Goal: Task Accomplishment & Management: Manage account settings

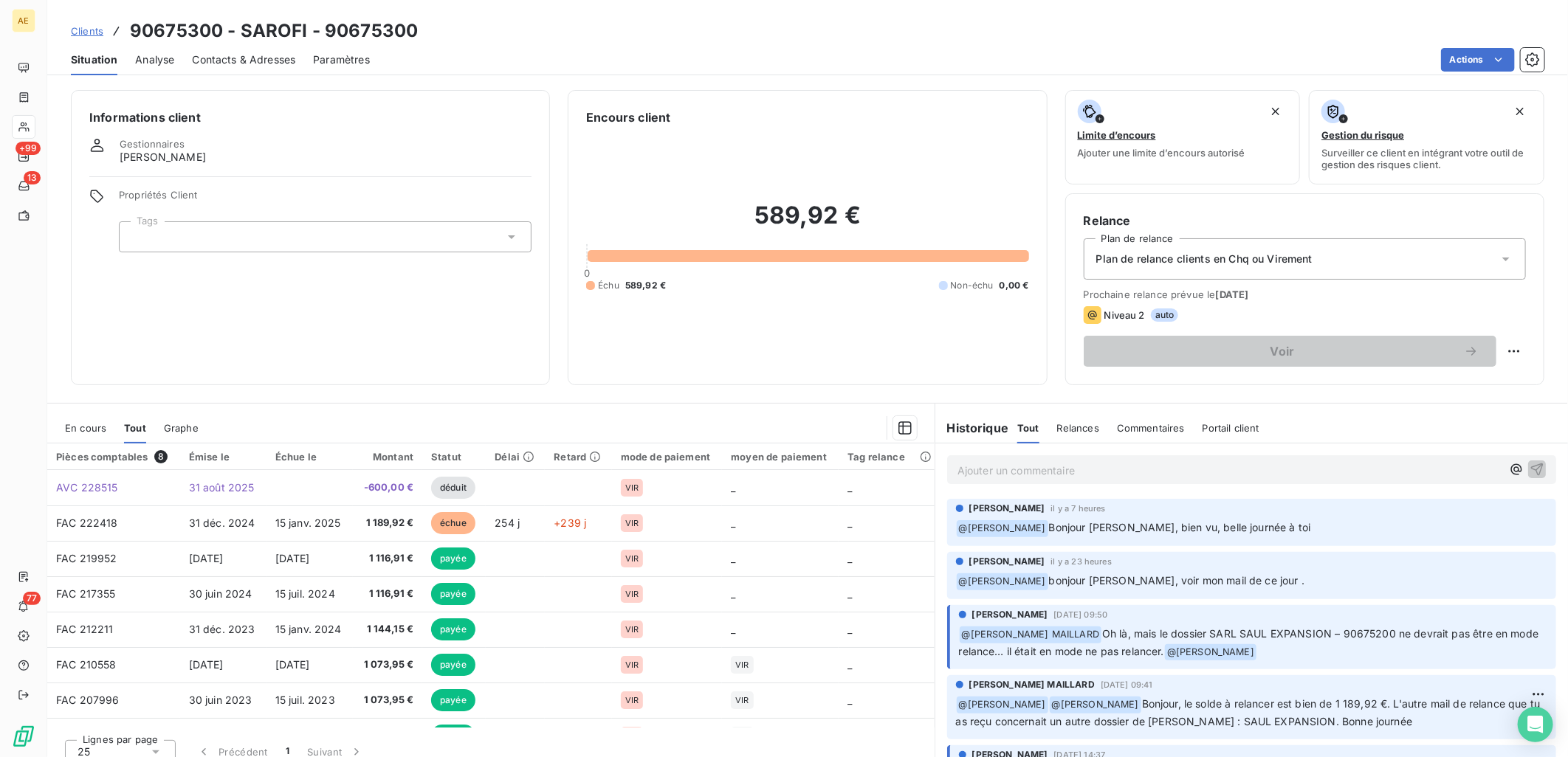
click at [94, 30] on span "Clients" at bounding box center [88, 31] width 33 height 12
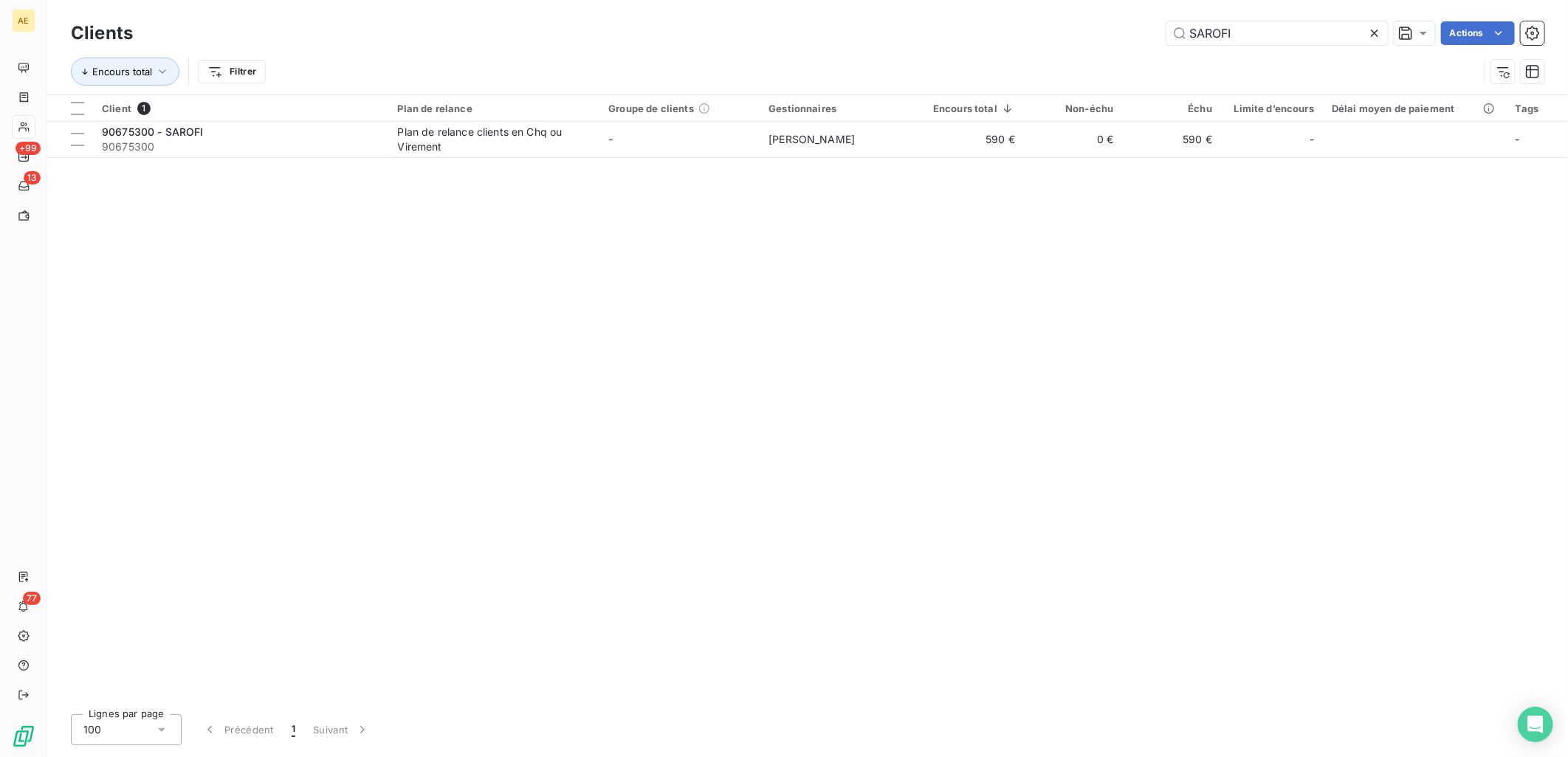
drag, startPoint x: 1257, startPoint y: 29, endPoint x: 887, endPoint y: 33, distance: 370.0
click at [894, 32] on div "SAROFI Actions" at bounding box center [847, 33] width 1394 height 24
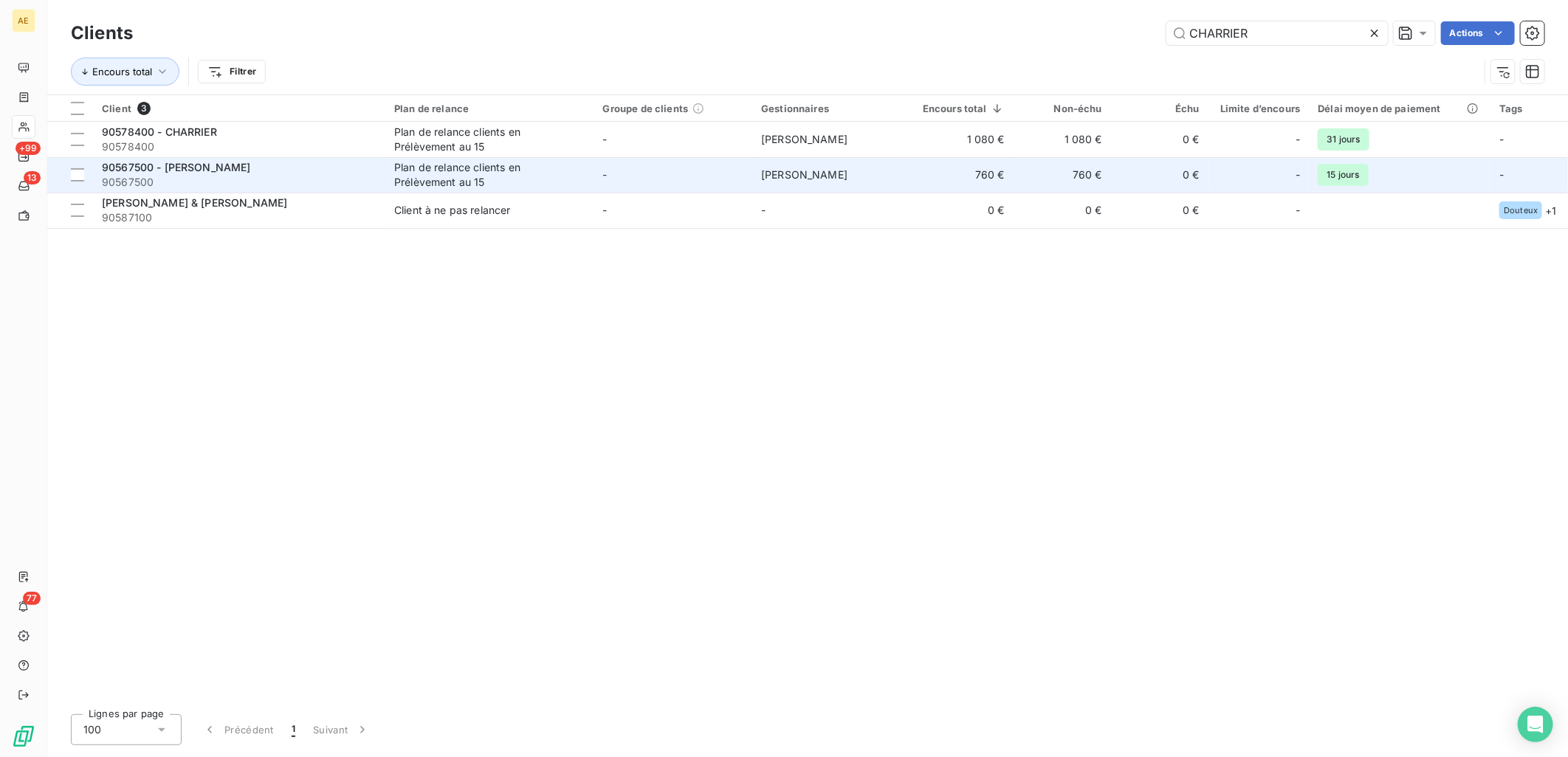
type input "CHARRIER"
click at [350, 170] on div "90567500 - [PERSON_NAME]" at bounding box center [239, 168] width 275 height 15
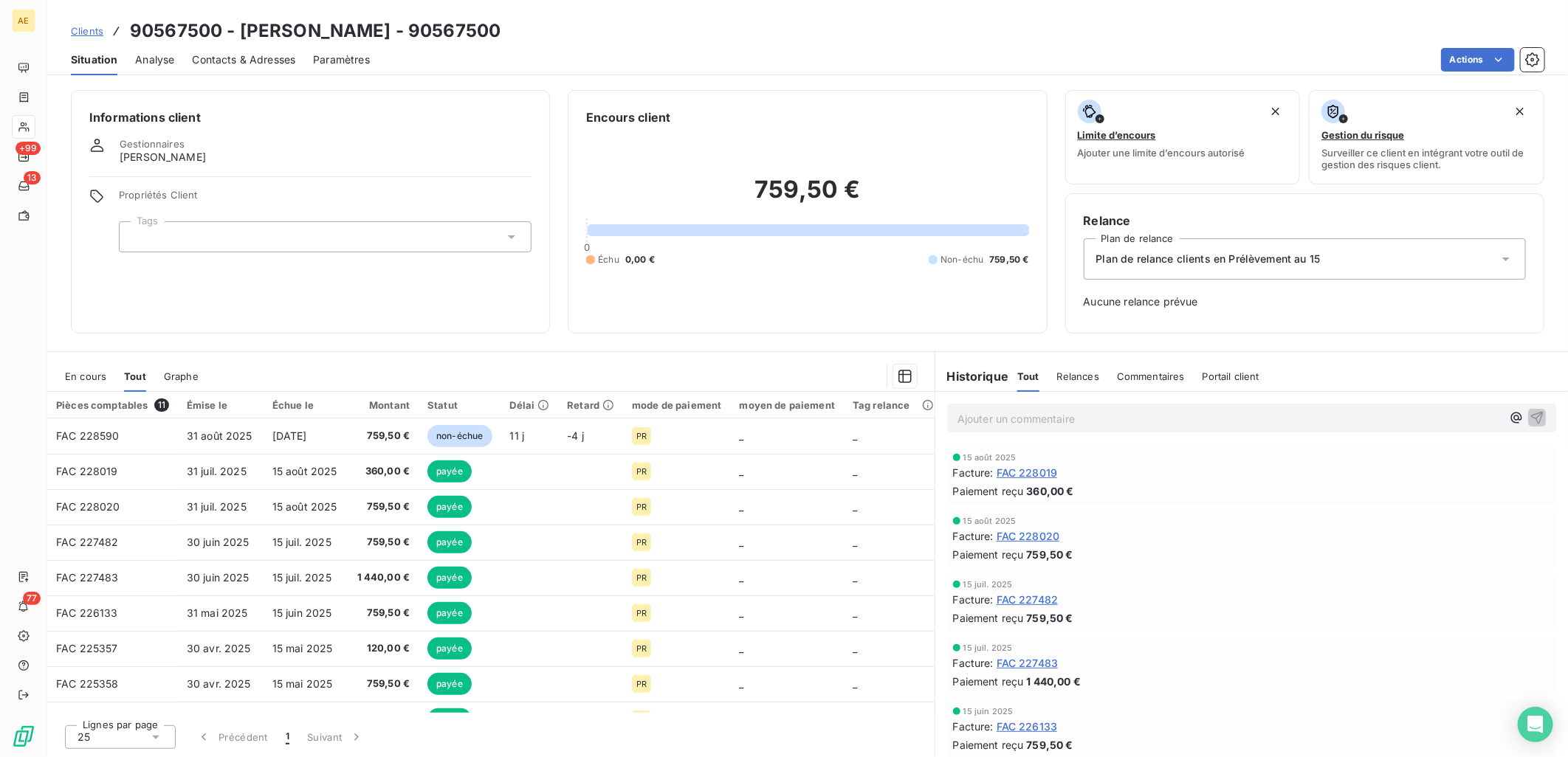
click at [81, 370] on span "En cours" at bounding box center [85, 376] width 41 height 12
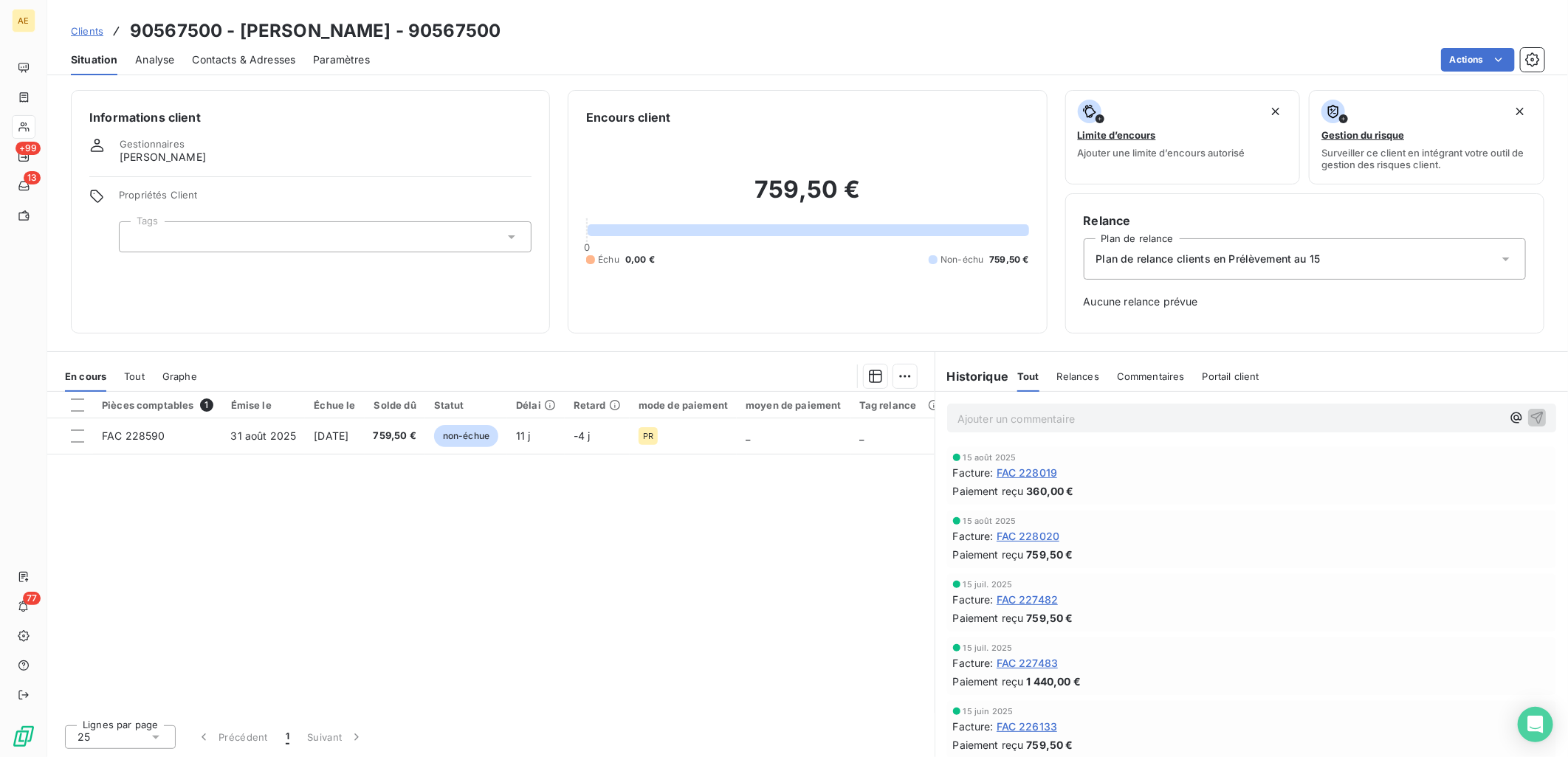
click at [77, 27] on span "Clients" at bounding box center [88, 31] width 33 height 12
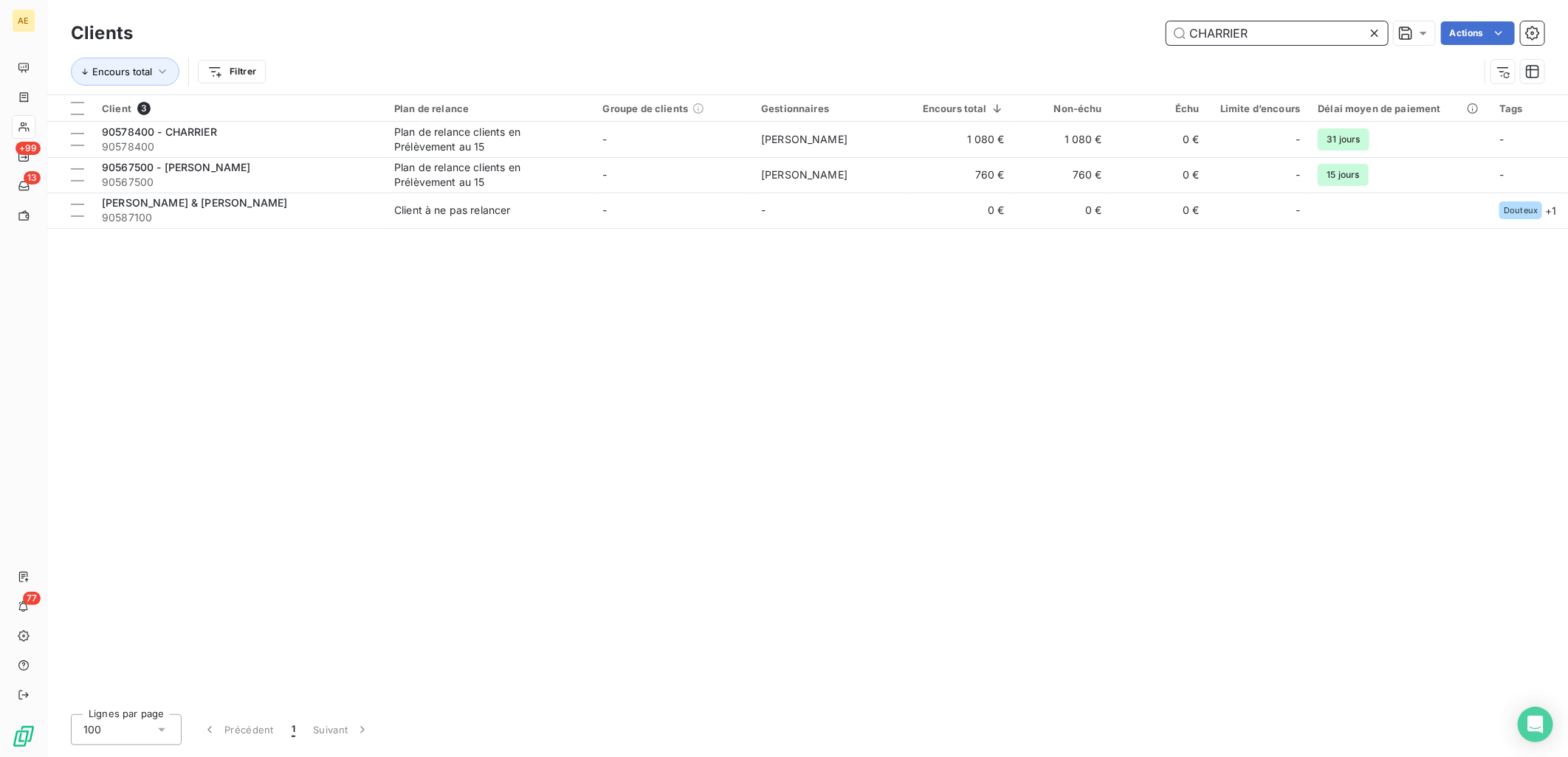
drag, startPoint x: 1268, startPoint y: 28, endPoint x: 799, endPoint y: 60, distance: 470.1
click at [908, 36] on div "CHARRIER Actions" at bounding box center [847, 33] width 1394 height 24
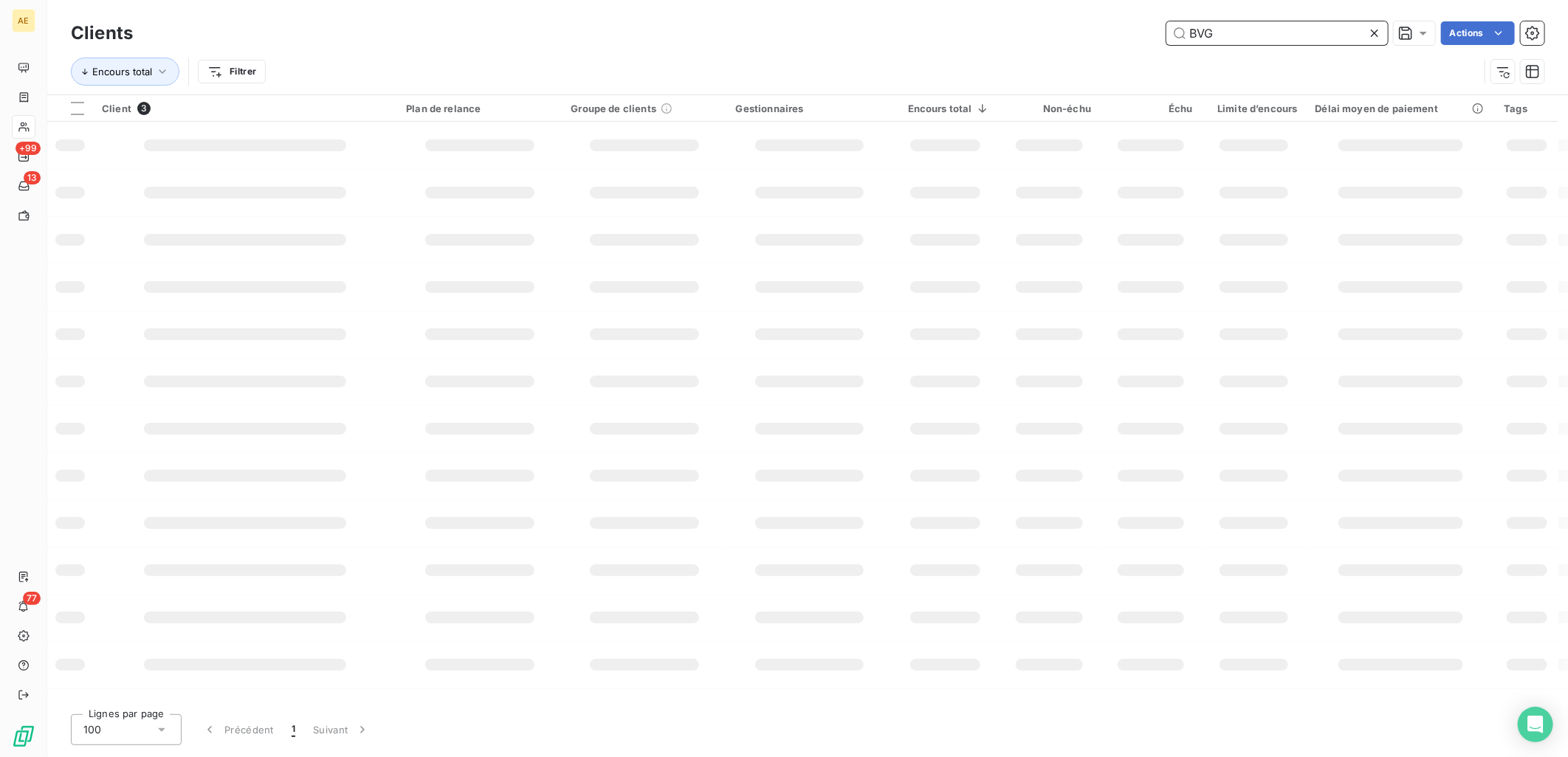
type input "BVG"
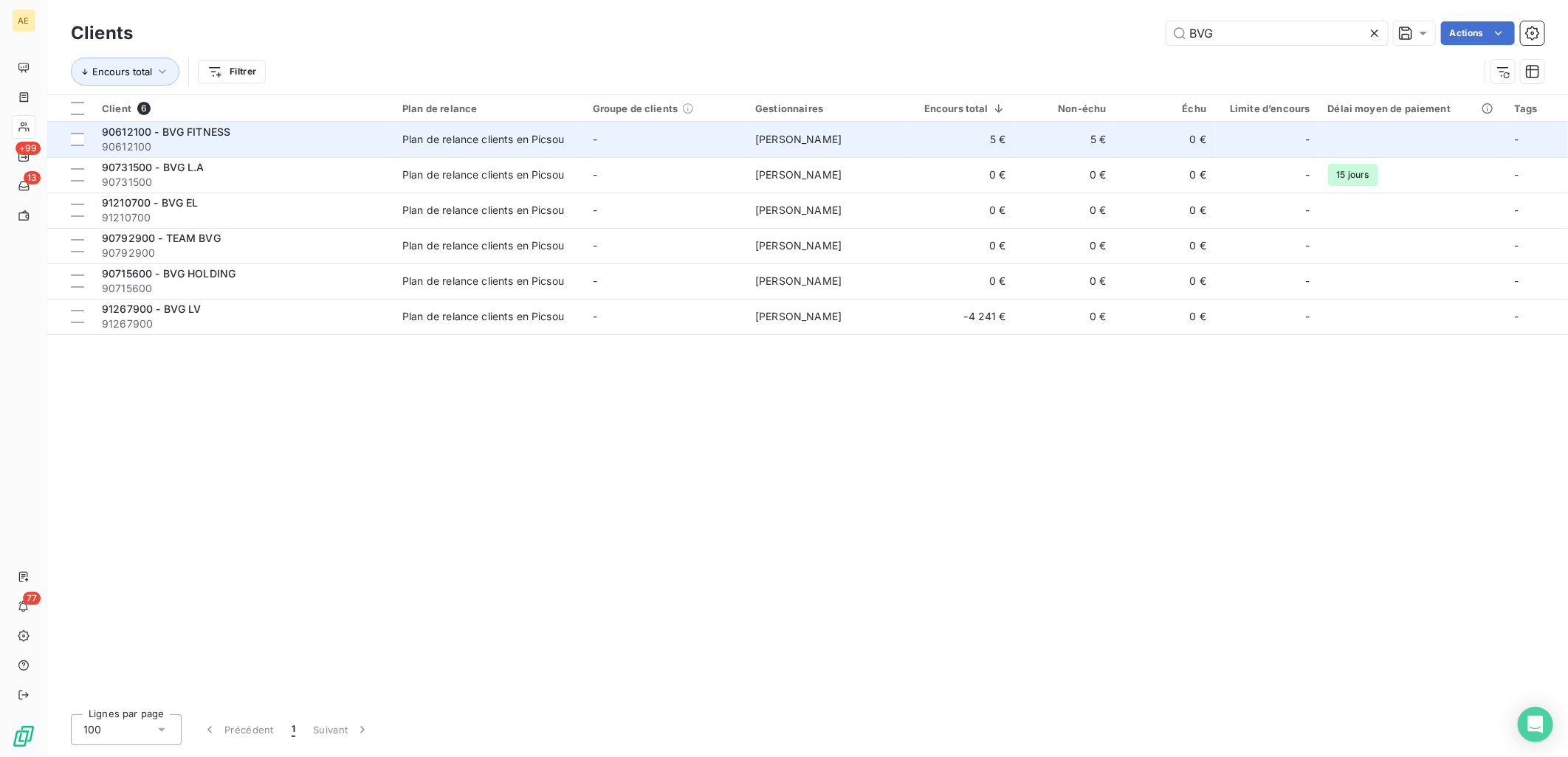
click at [345, 150] on span "90612100" at bounding box center [244, 147] width 283 height 15
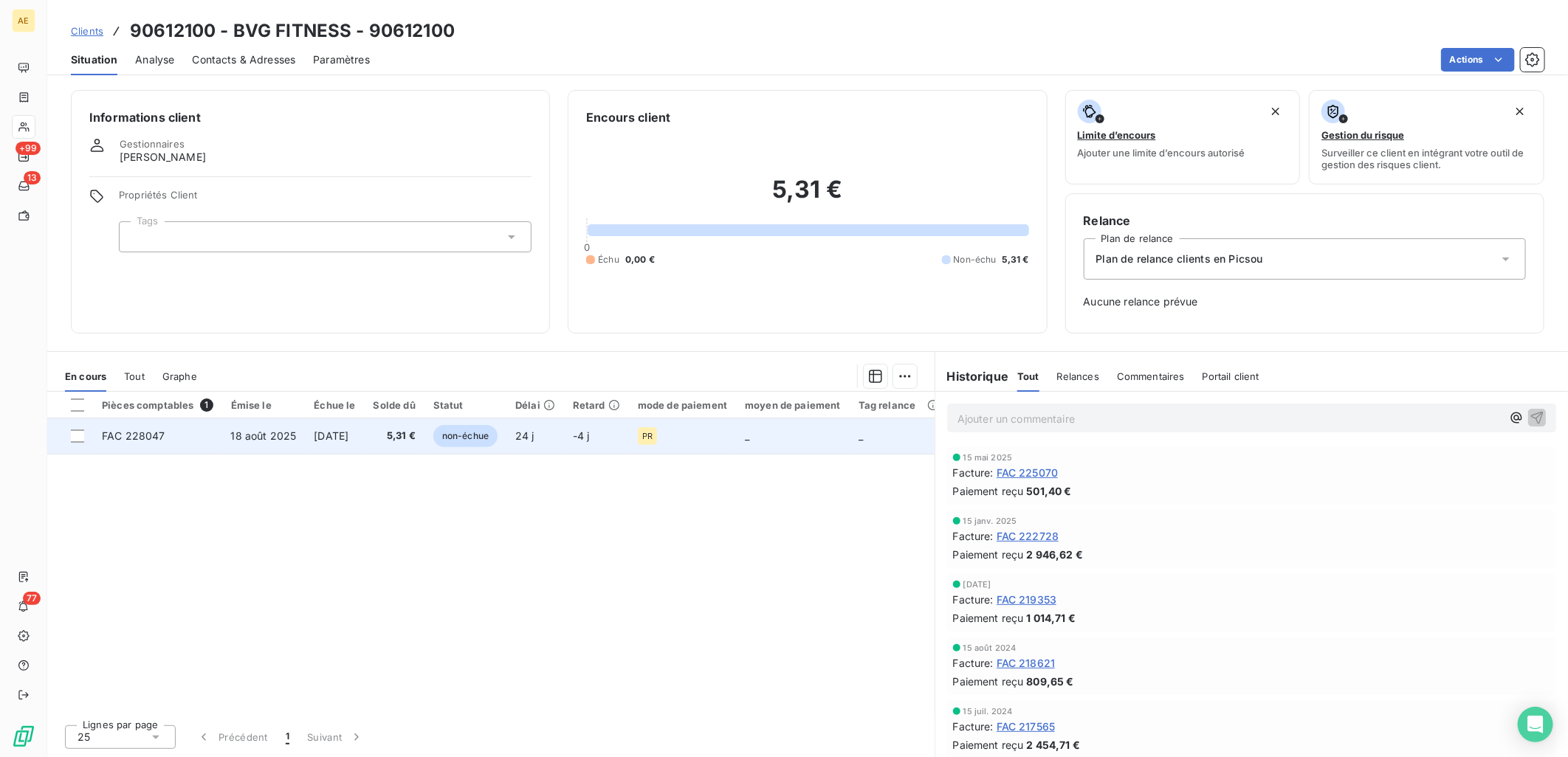
click at [346, 445] on td "[DATE]" at bounding box center [334, 436] width 59 height 36
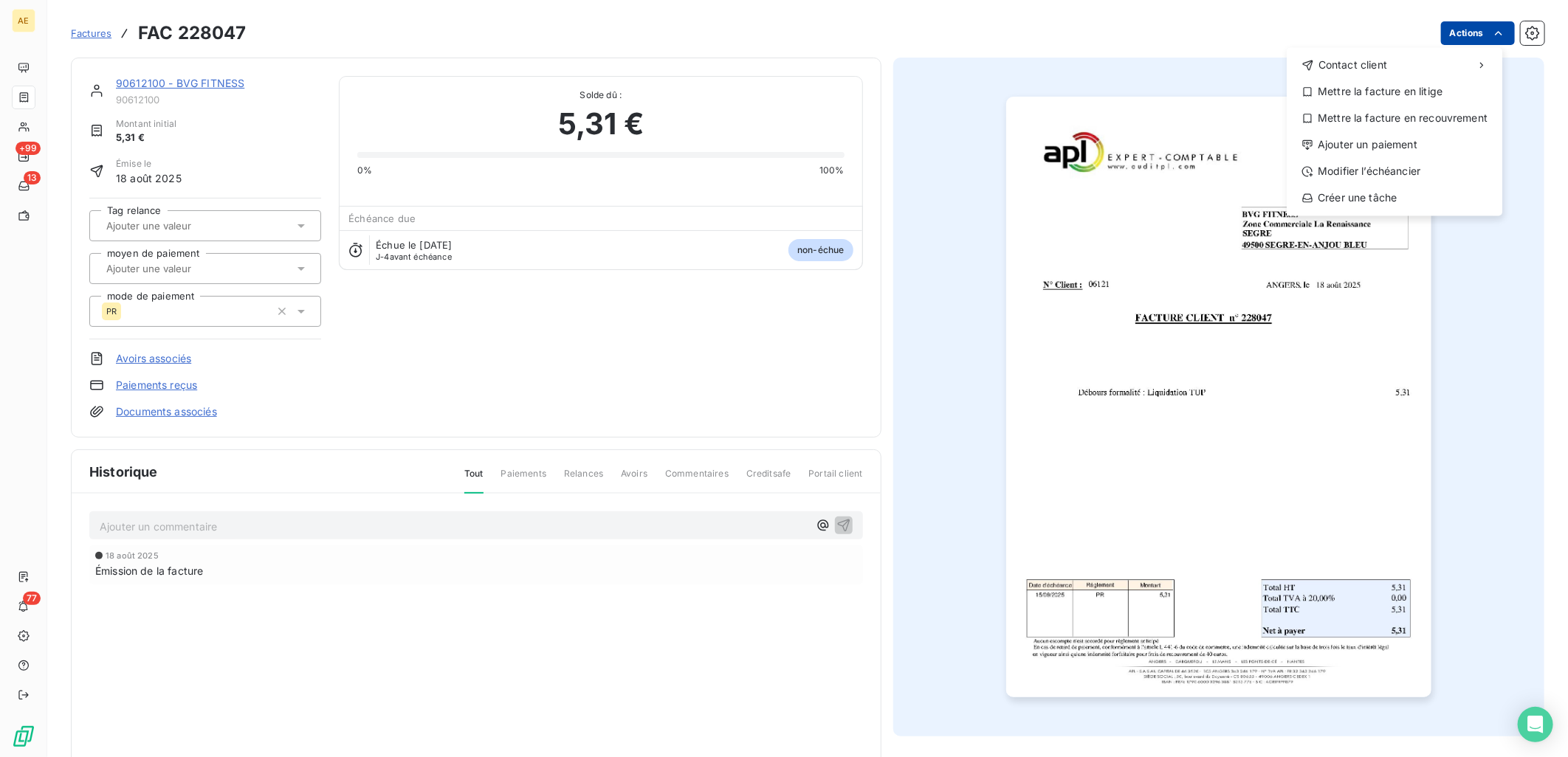
click at [1476, 33] on html "AE +99 13 77 Factures FAC 228047 Actions Contact client Mettre la facture en li…" at bounding box center [784, 378] width 1568 height 757
click at [1389, 166] on div "Modifier l’échéancier" at bounding box center [1394, 171] width 203 height 24
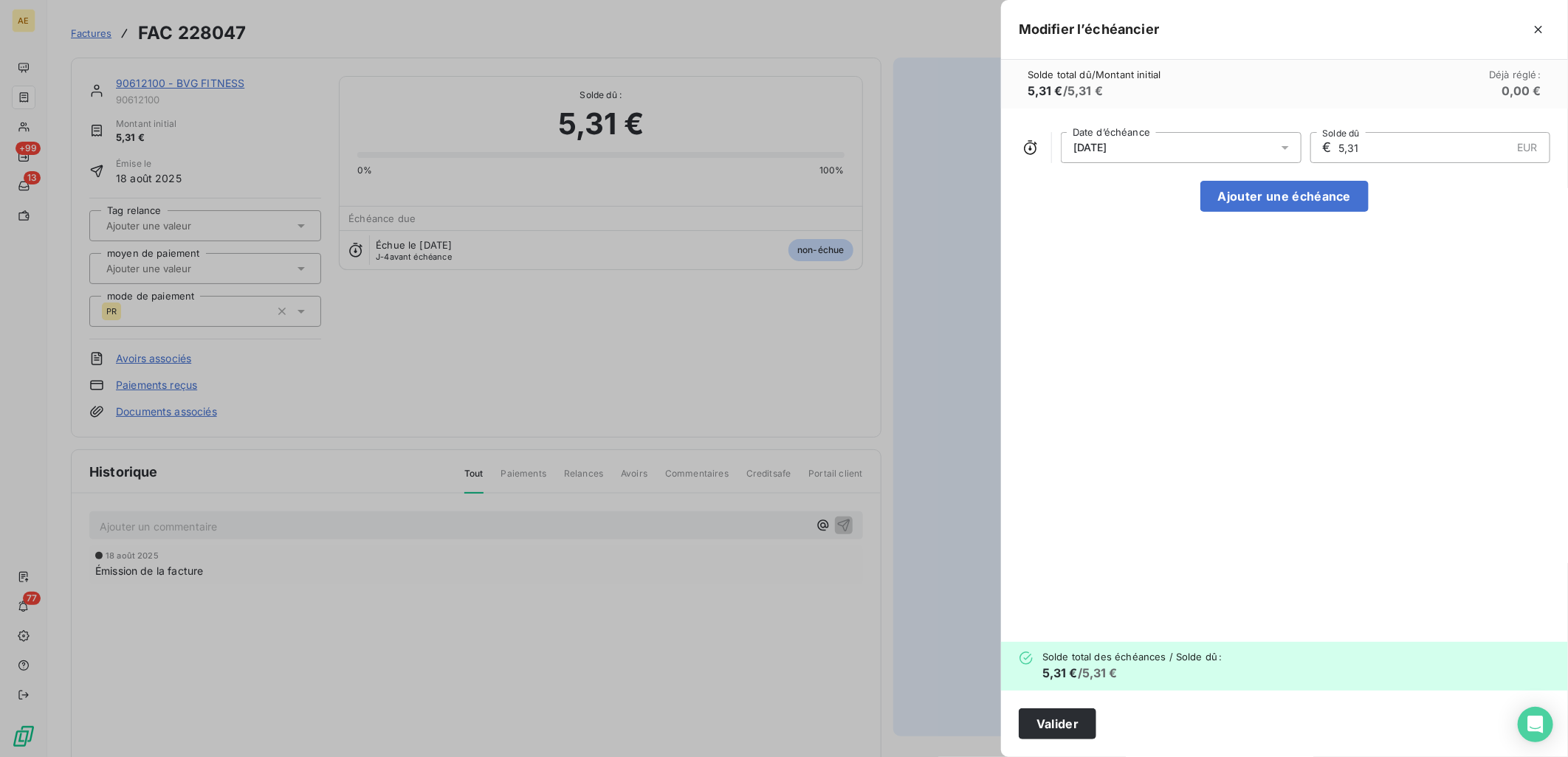
click at [1282, 146] on icon at bounding box center [1285, 148] width 7 height 4
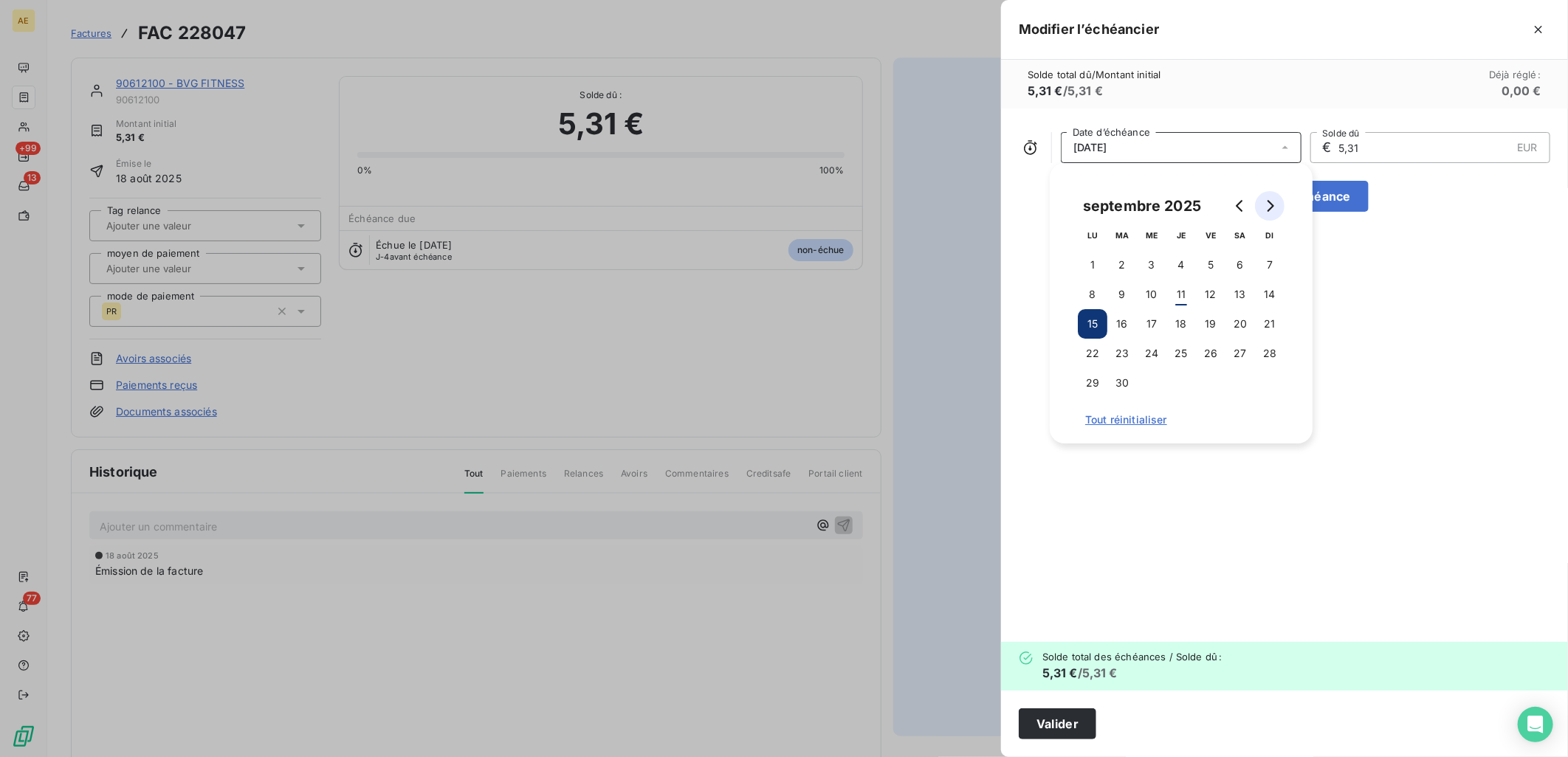
click at [1267, 210] on icon "Go to next month" at bounding box center [1269, 205] width 12 height 12
click at [1261, 378] on button "30" at bounding box center [1270, 383] width 29 height 29
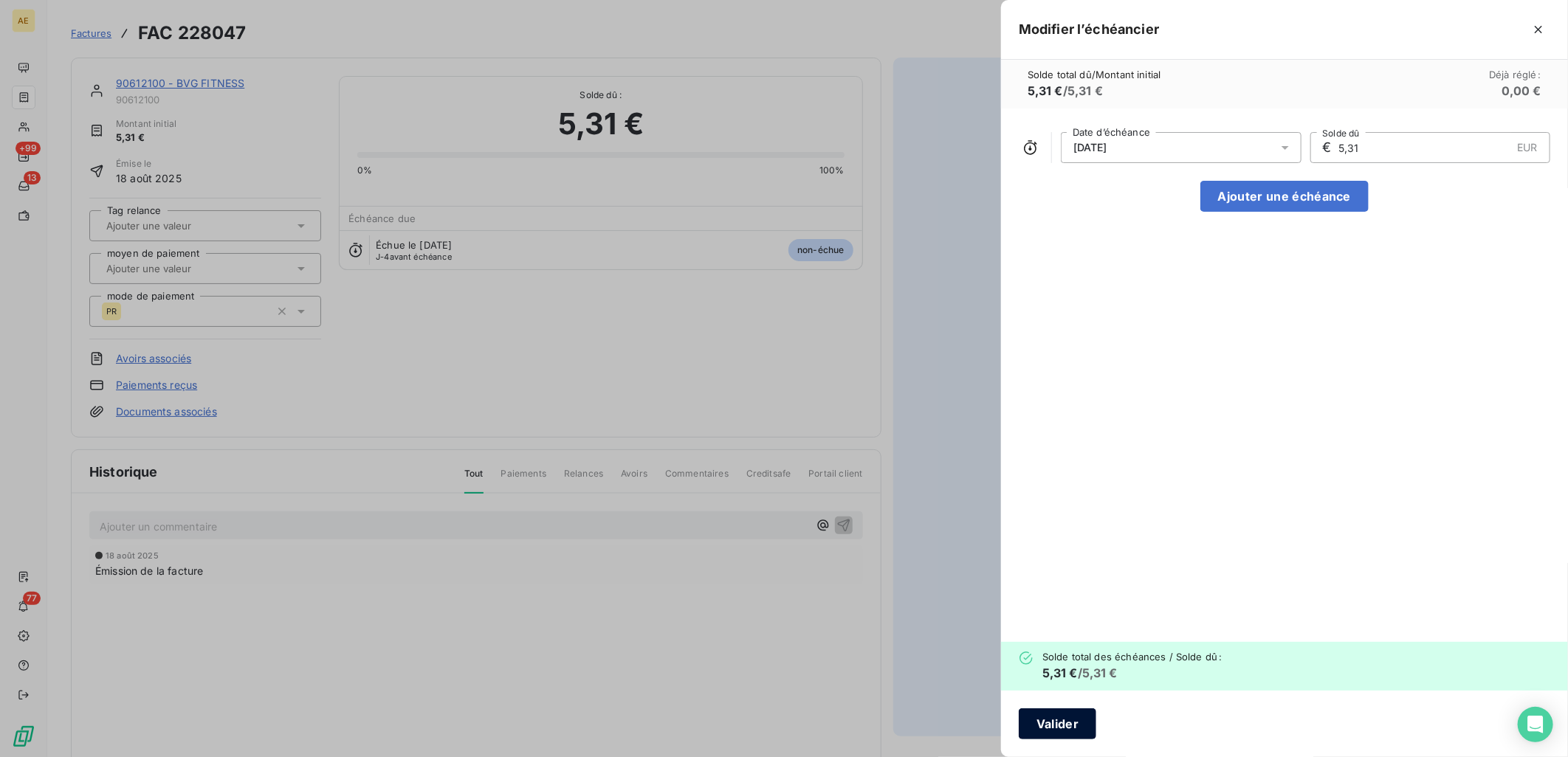
click at [1044, 717] on button "Valider" at bounding box center [1057, 724] width 78 height 31
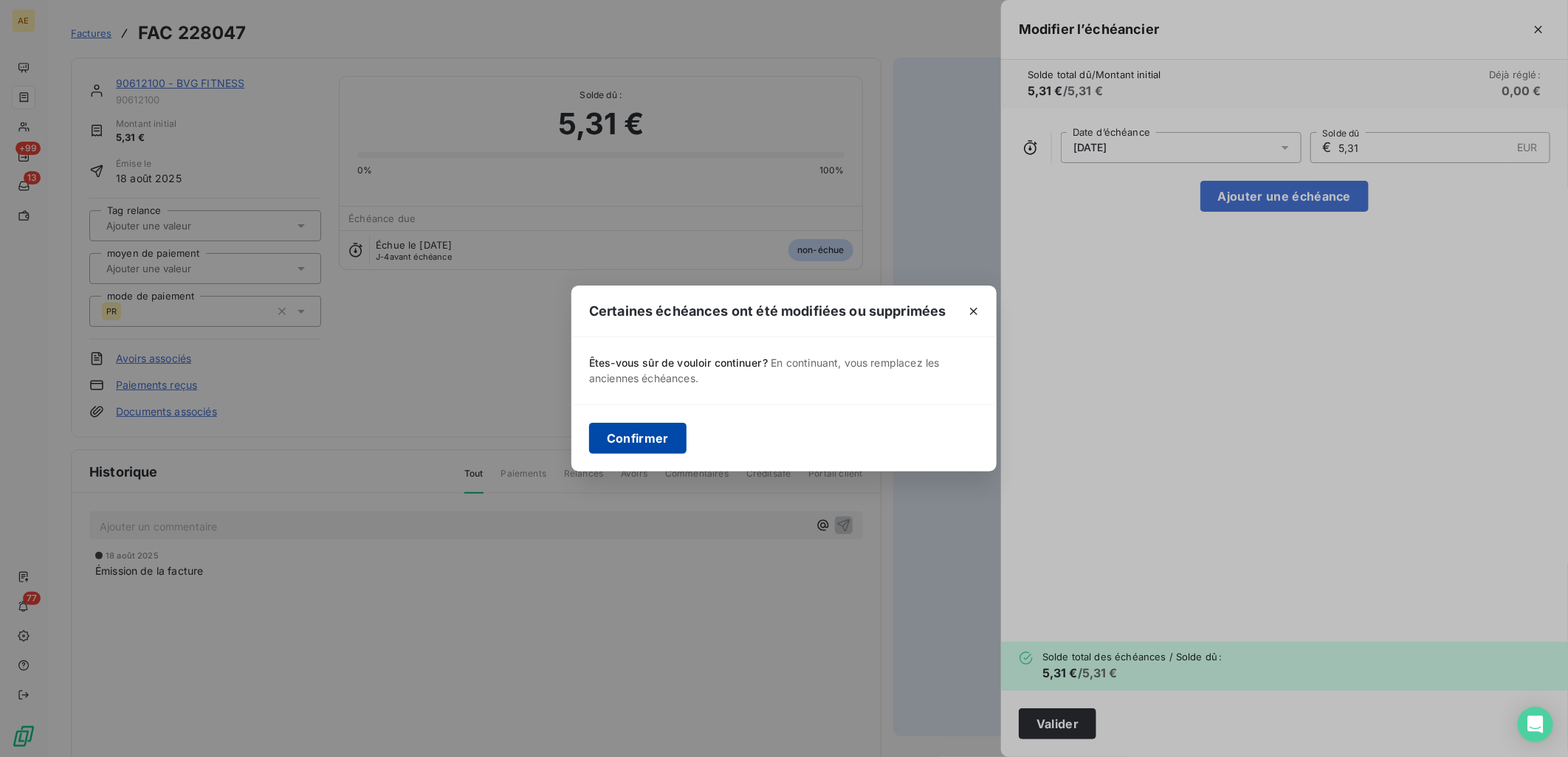
click at [637, 428] on button "Confirmer" at bounding box center [638, 439] width 98 height 31
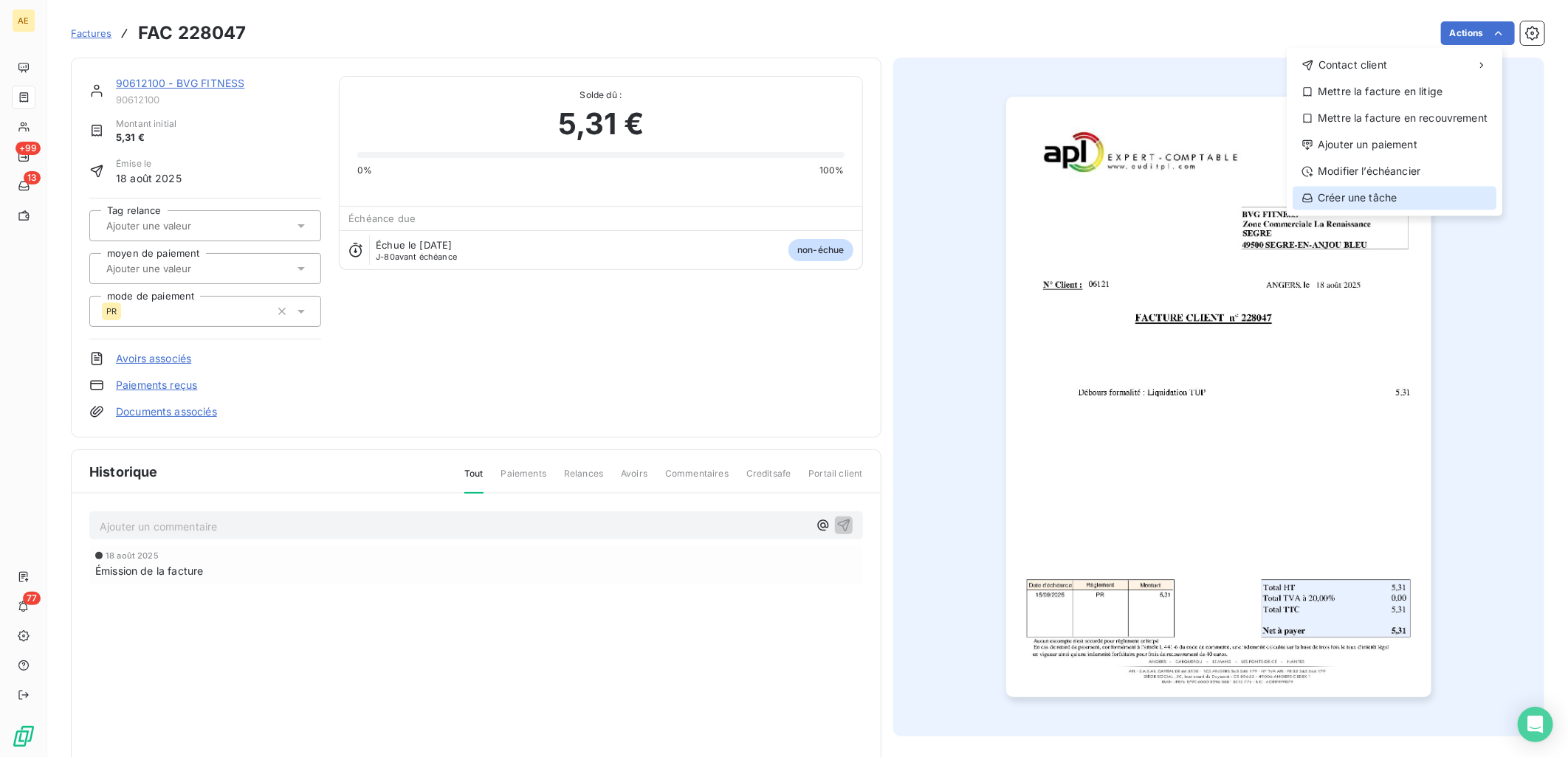
click at [1370, 196] on div "Créer une tâche" at bounding box center [1394, 198] width 203 height 24
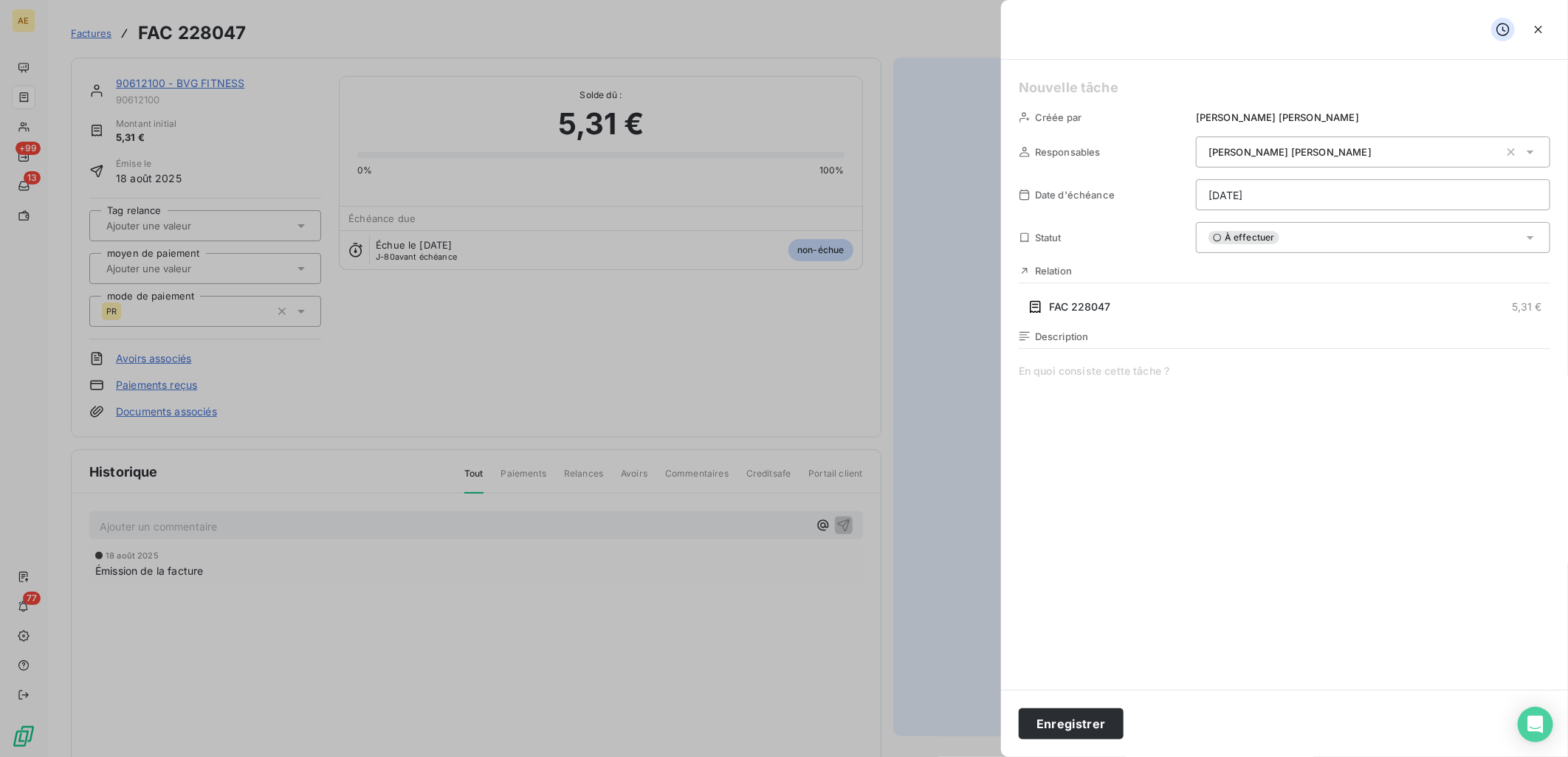
click at [1303, 198] on html "AE +99 13 77 Factures FAC 228047 Actions 90612100 - BVG FITNESS 90612100 Montan…" at bounding box center [784, 378] width 1568 height 757
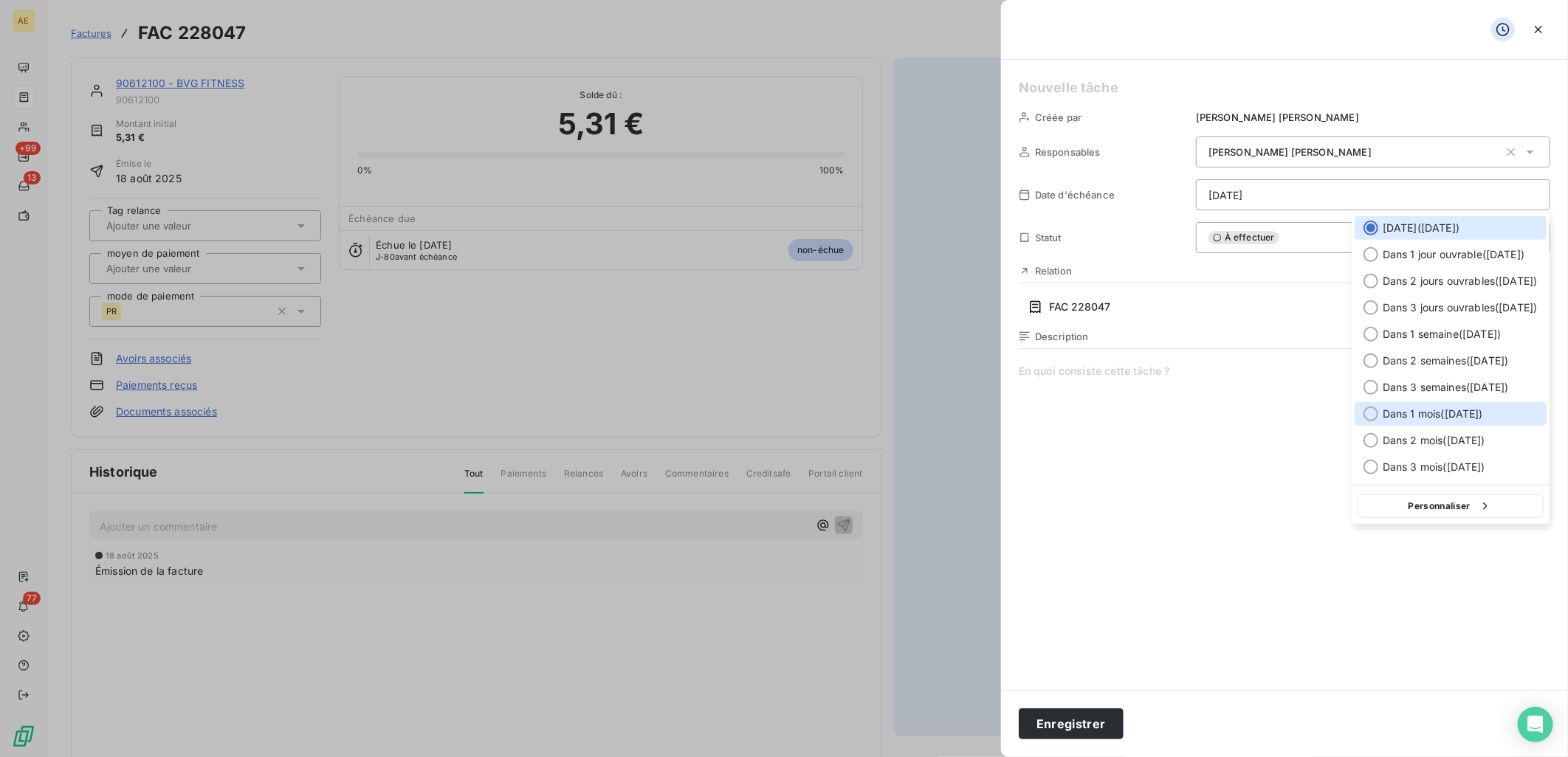
click at [1368, 420] on div at bounding box center [1371, 414] width 15 height 15
type input "[DATE]"
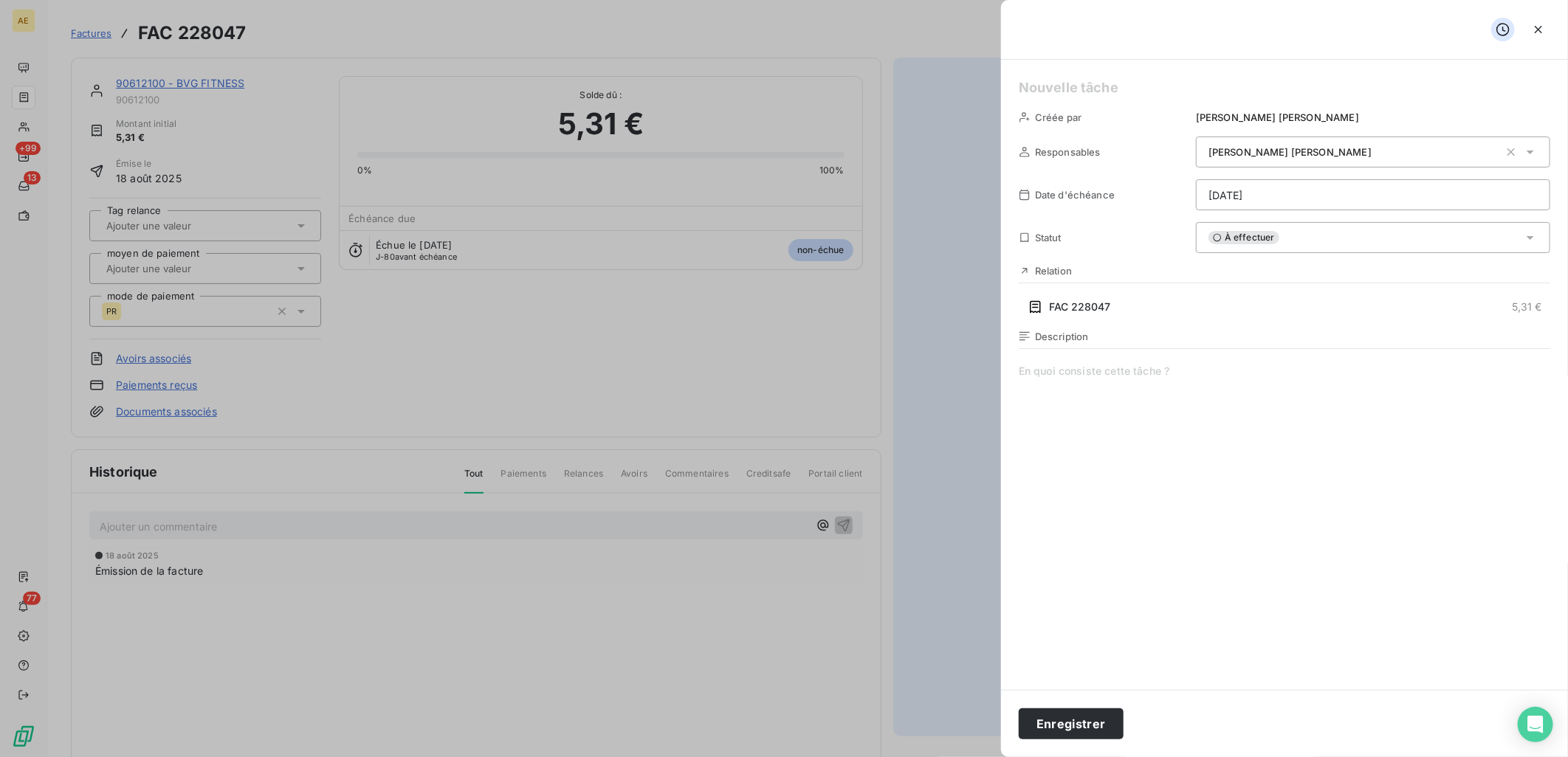
click at [1078, 373] on span at bounding box center [1284, 505] width 532 height 284
click at [1080, 723] on button "Enregistrer" at bounding box center [1071, 724] width 105 height 31
